Goal: Task Accomplishment & Management: Manage account settings

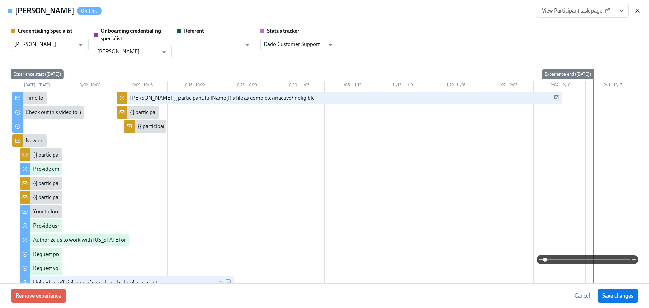
click at [636, 13] on icon "button" at bounding box center [638, 10] width 7 height 7
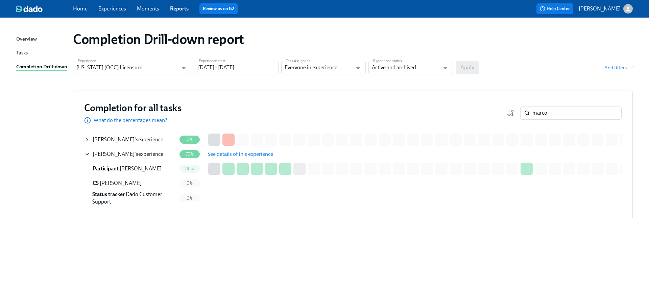
drag, startPoint x: 560, startPoint y: 109, endPoint x: 518, endPoint y: 109, distance: 43.0
click at [518, 109] on div "marco ​" at bounding box center [564, 113] width 115 height 14
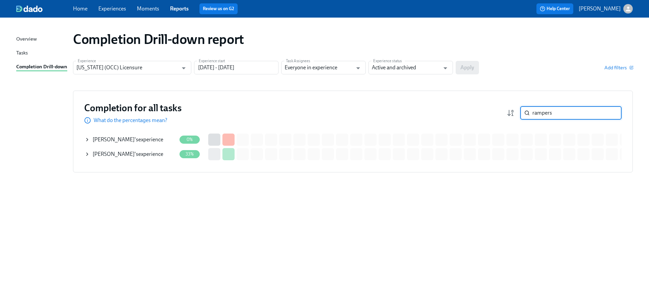
type input "rampers"
click at [147, 139] on div "[PERSON_NAME] 's experience" at bounding box center [128, 139] width 71 height 7
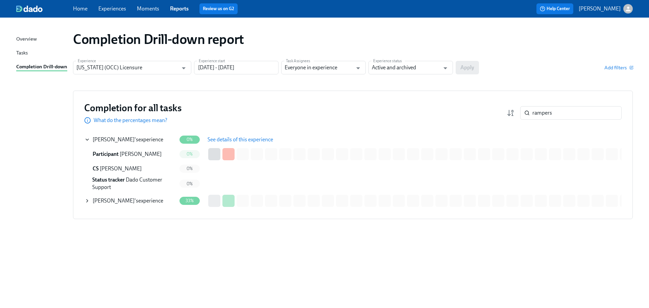
click at [145, 201] on div "[PERSON_NAME] 's experience" at bounding box center [128, 200] width 71 height 7
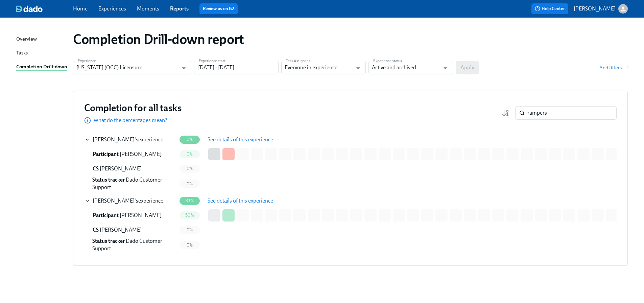
click at [240, 198] on span "See details of this experience" at bounding box center [241, 201] width 66 height 7
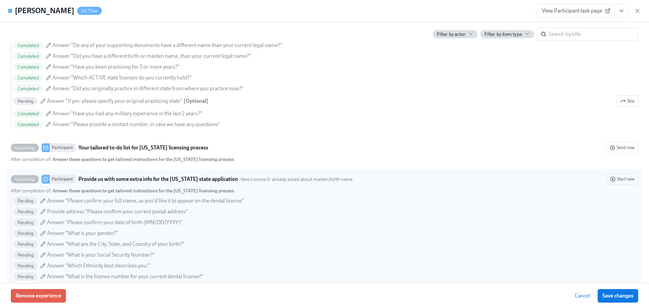
scroll to position [372, 0]
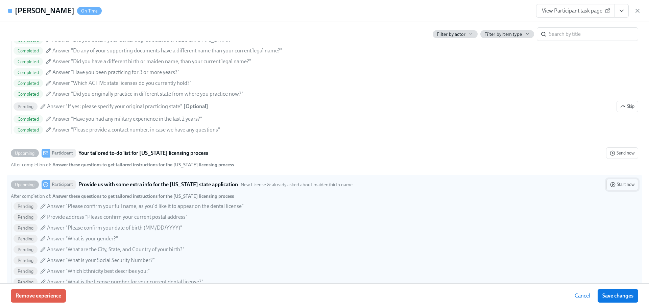
click at [611, 185] on icon "button" at bounding box center [613, 184] width 5 height 5
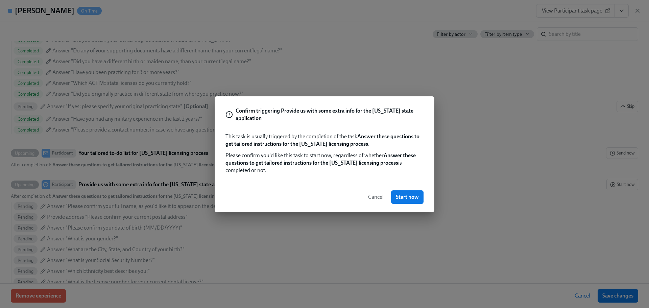
click at [370, 200] on span "Cancel" at bounding box center [376, 197] width 16 height 7
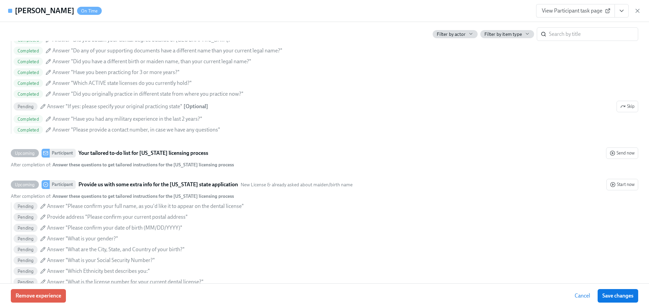
click at [551, 8] on span "View Participant task page" at bounding box center [575, 10] width 67 height 7
click at [634, 8] on div "View Participant task page" at bounding box center [588, 11] width 105 height 14
click at [638, 14] on icon "button" at bounding box center [638, 10] width 7 height 7
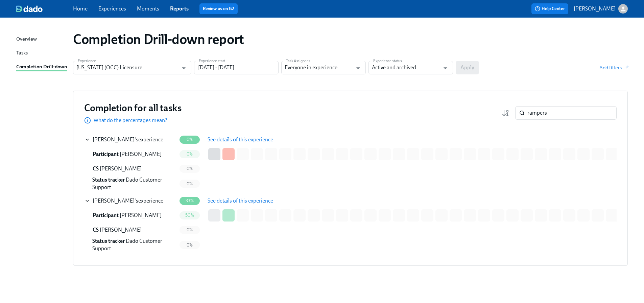
click at [234, 140] on span "See details of this experience" at bounding box center [241, 139] width 66 height 7
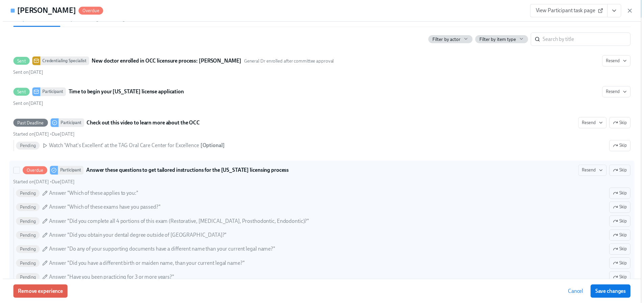
scroll to position [169, 0]
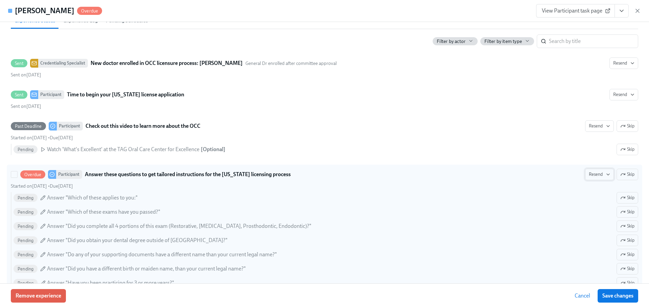
click at [602, 170] on button "Resend" at bounding box center [600, 175] width 29 height 12
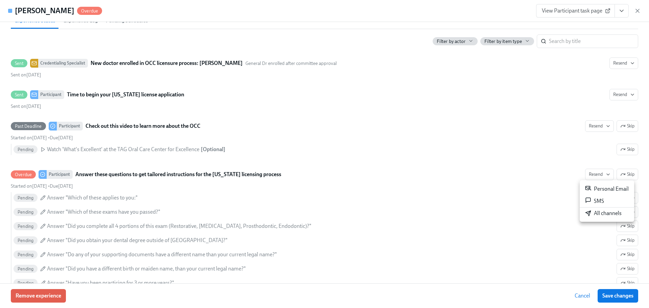
click at [600, 211] on div "All channels" at bounding box center [604, 213] width 37 height 7
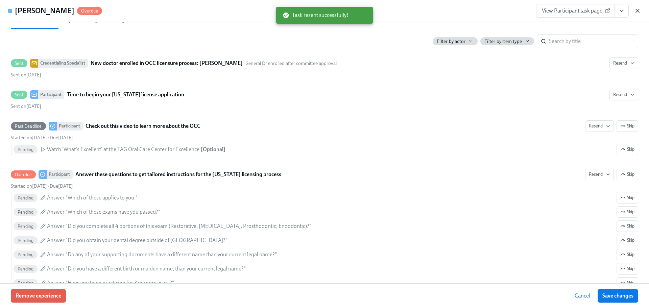
click at [637, 12] on icon "button" at bounding box center [638, 10] width 7 height 7
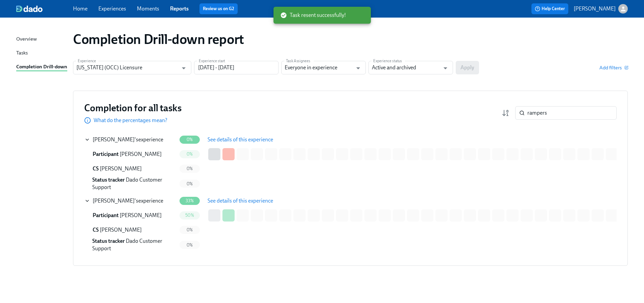
click at [226, 200] on span "See details of this experience" at bounding box center [241, 201] width 66 height 7
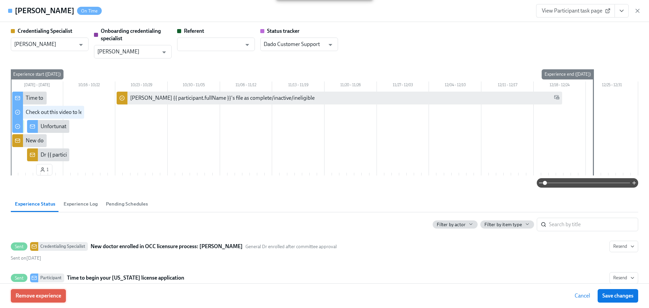
click at [54, 298] on span "Remove experience" at bounding box center [39, 296] width 46 height 7
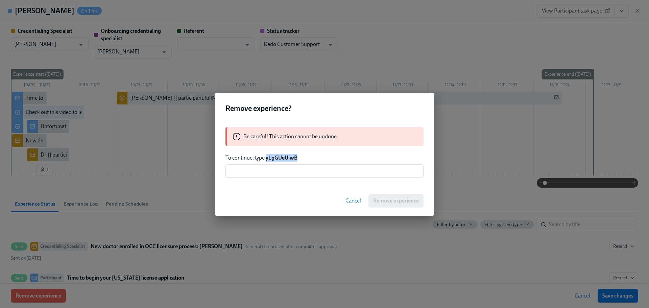
drag, startPoint x: 313, startPoint y: 159, endPoint x: 267, endPoint y: 159, distance: 46.0
click at [267, 159] on p "To continue, type yLgGUeUiwB" at bounding box center [325, 157] width 198 height 7
copy strong "yLgGUeUiwB"
click at [278, 171] on input "text" at bounding box center [325, 171] width 198 height 14
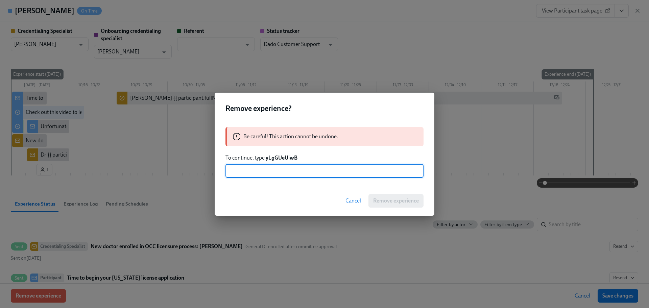
paste input "yLgGUeUiwB"
type input "yLgGUeUiwB"
click at [393, 205] on button "Remove experience" at bounding box center [396, 201] width 55 height 14
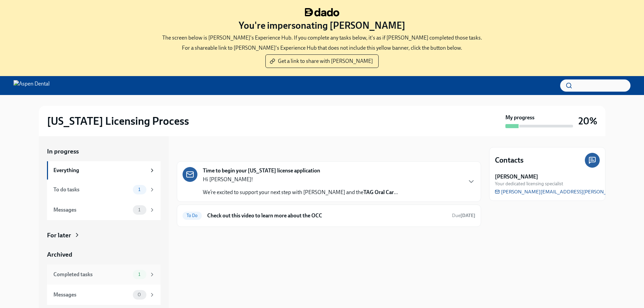
click at [136, 271] on div "1" at bounding box center [140, 274] width 14 height 9
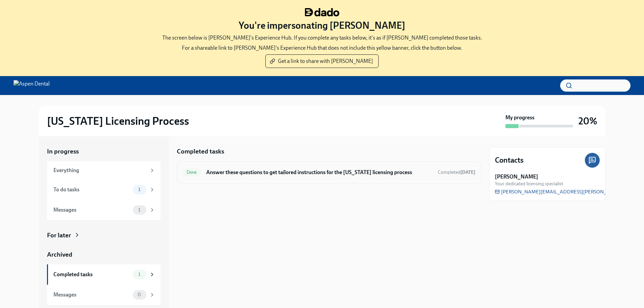
click at [272, 176] on div "Done Answer these questions to get tailored instructions for the Illinois licen…" at bounding box center [329, 172] width 293 height 11
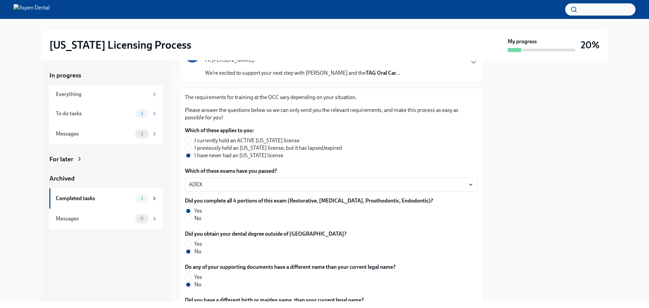
scroll to position [68, 0]
